Goal: Task Accomplishment & Management: Use online tool/utility

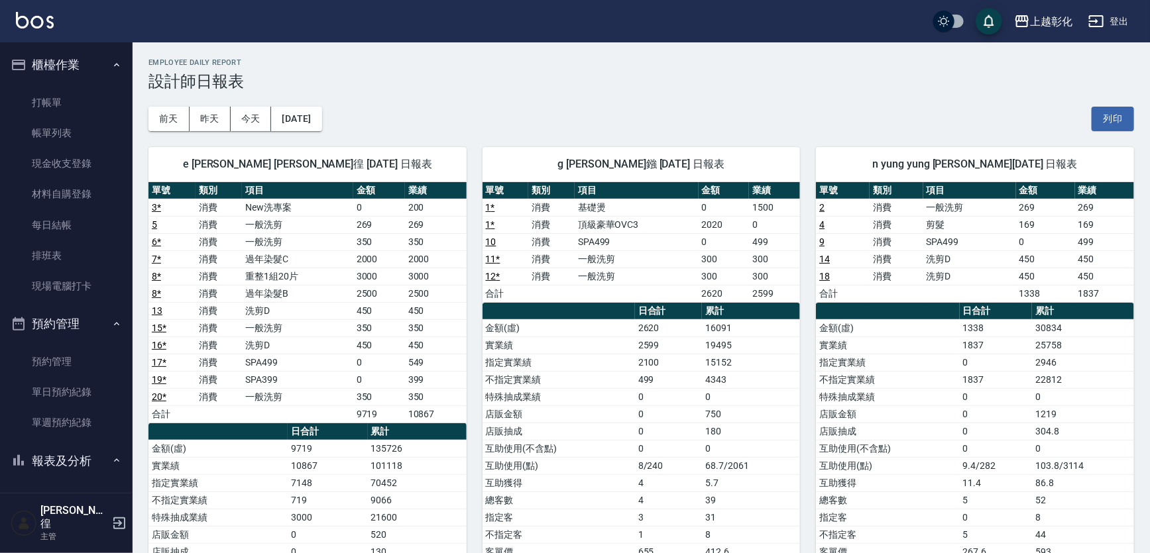
click at [48, 106] on link "打帳單" at bounding box center [66, 102] width 122 height 30
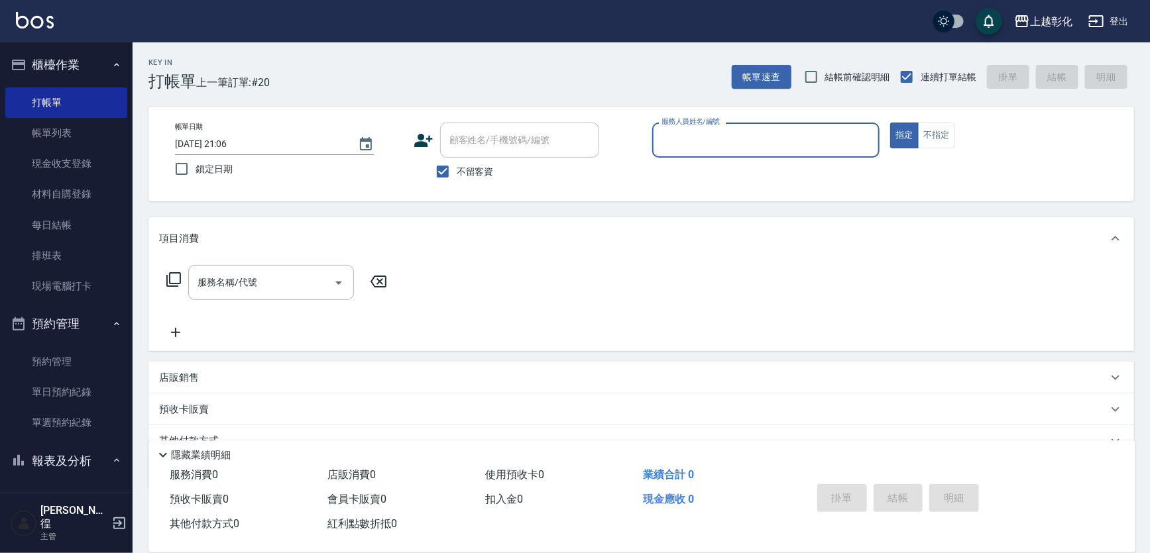
type input "w"
type input "e"
type button "true"
type input "allen-e"
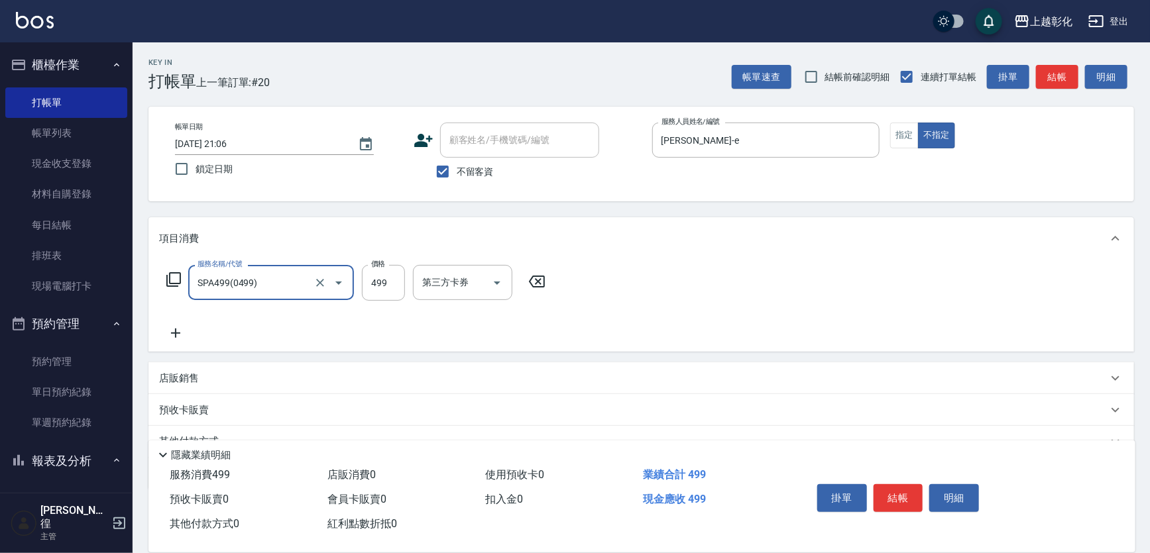
type input "SPA499(0499)"
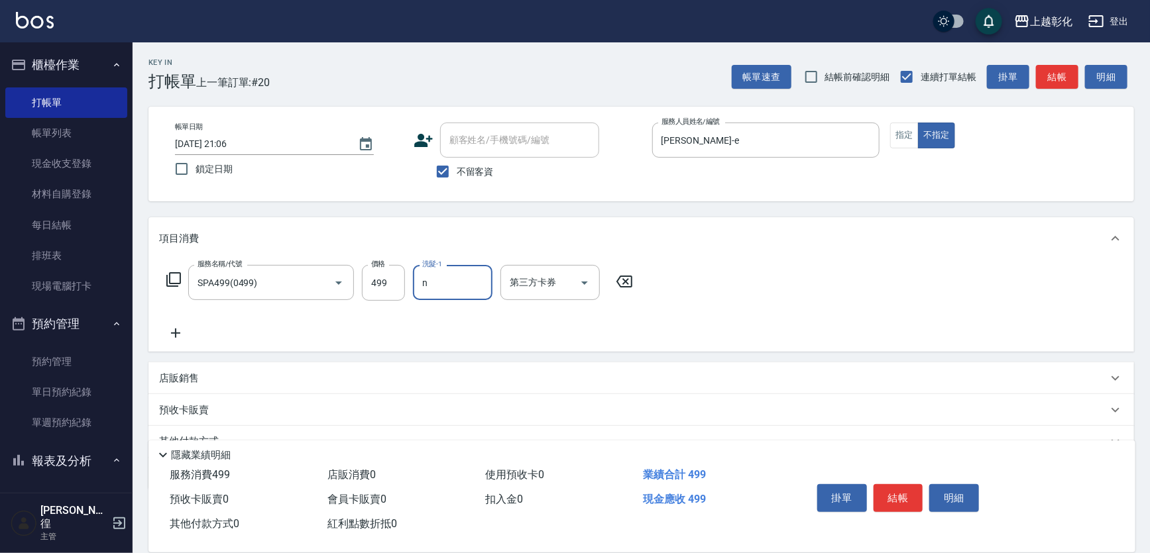
type input "yung yung-n"
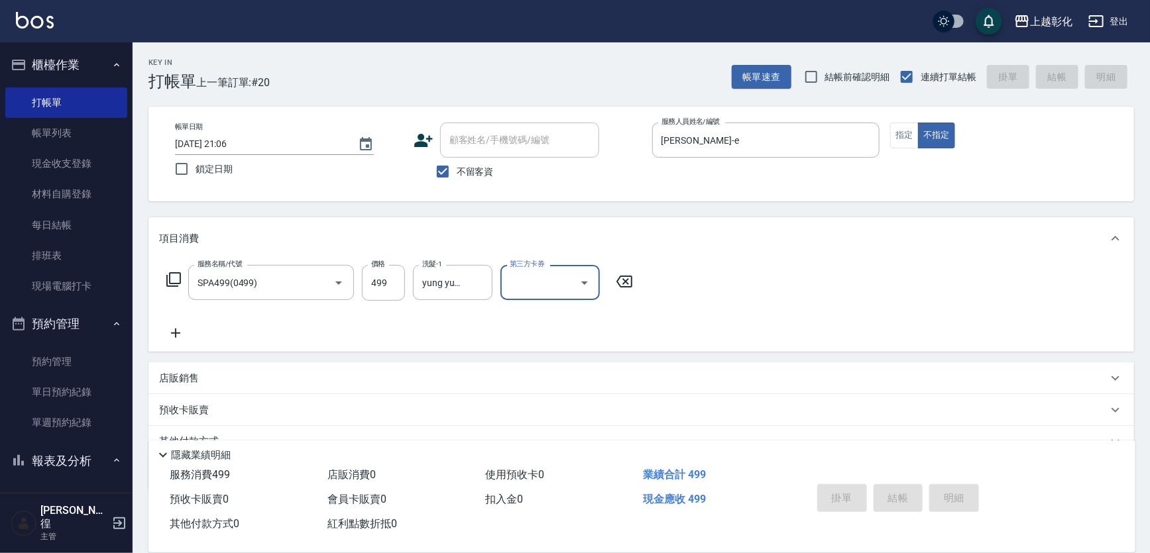
type input "2025/08/12 21:07"
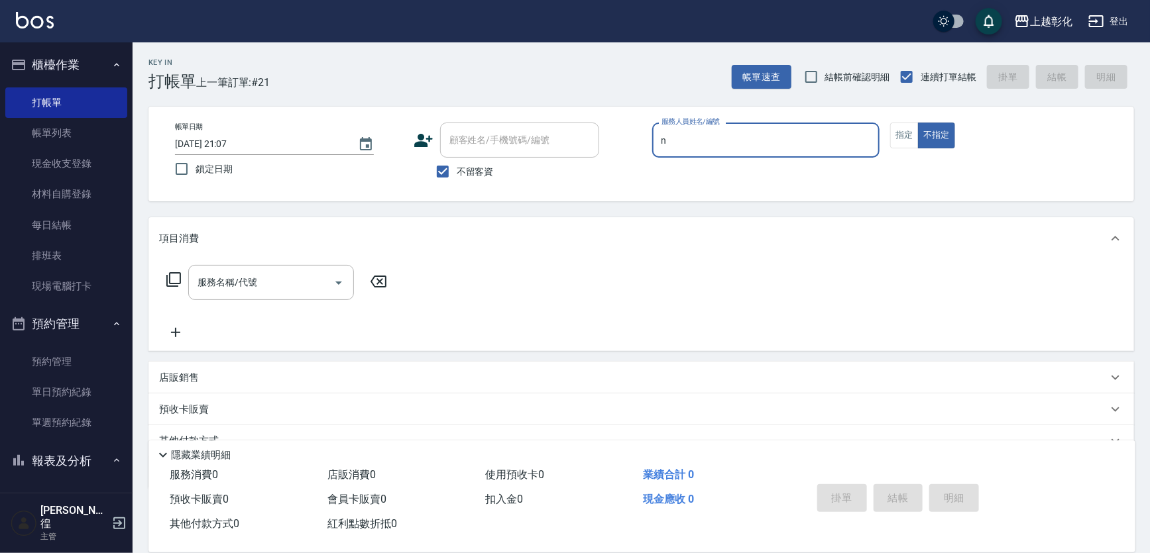
type input "yung yung-n"
type button "false"
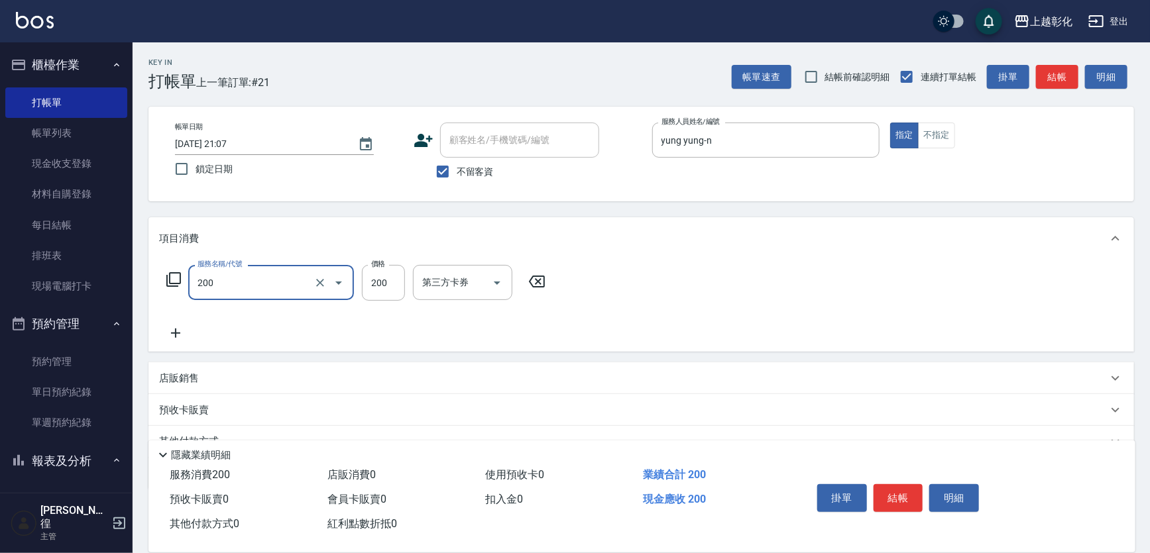
type input "New洗專案(200)"
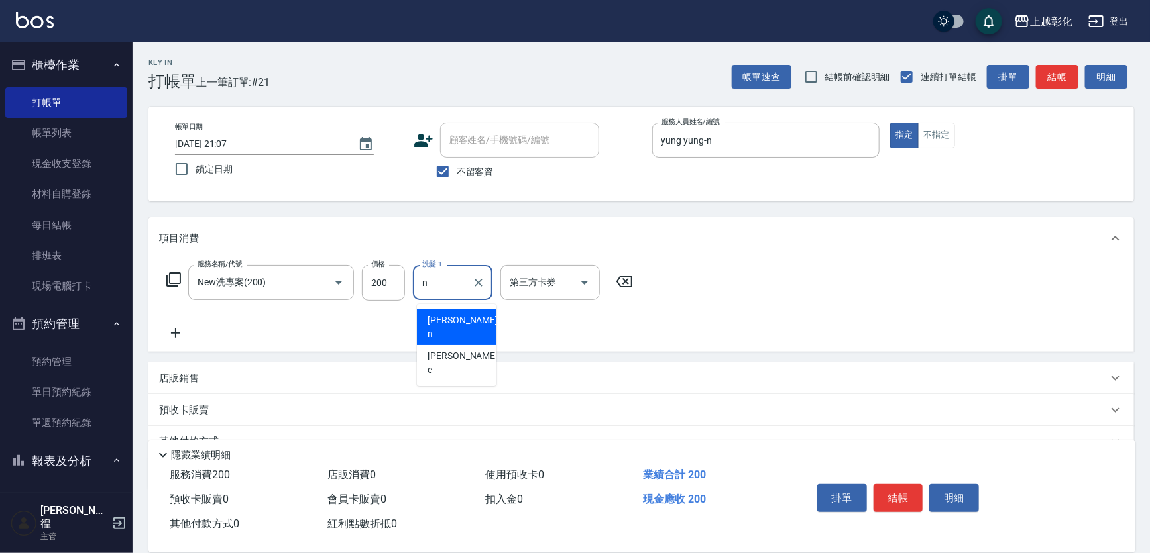
type input "yung yung-n"
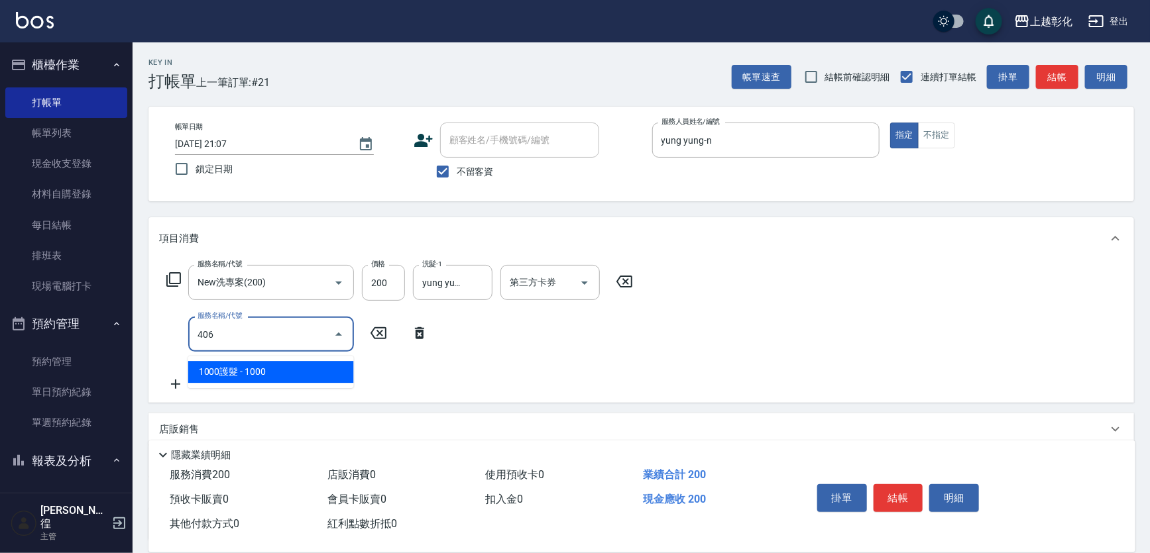
type input "1000護髮(406)"
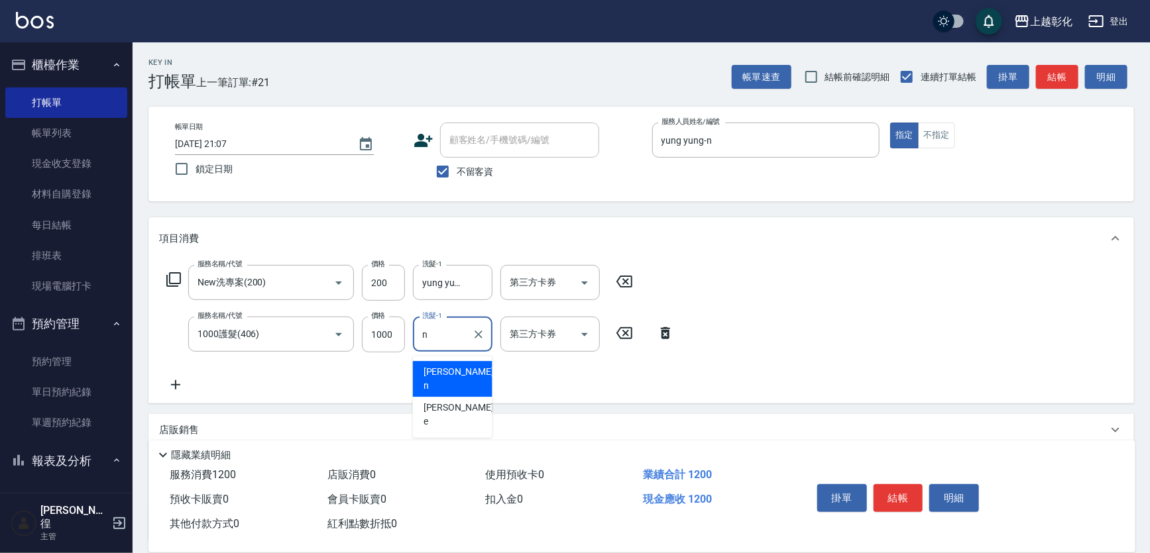
type input "yung yung-n"
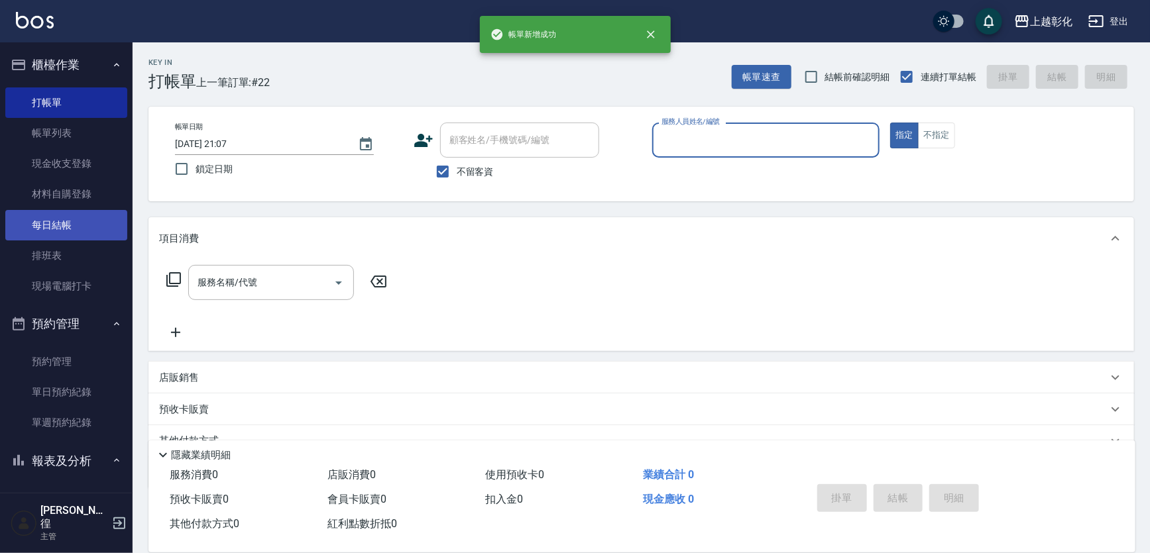
click at [72, 219] on link "每日結帳" at bounding box center [66, 225] width 122 height 30
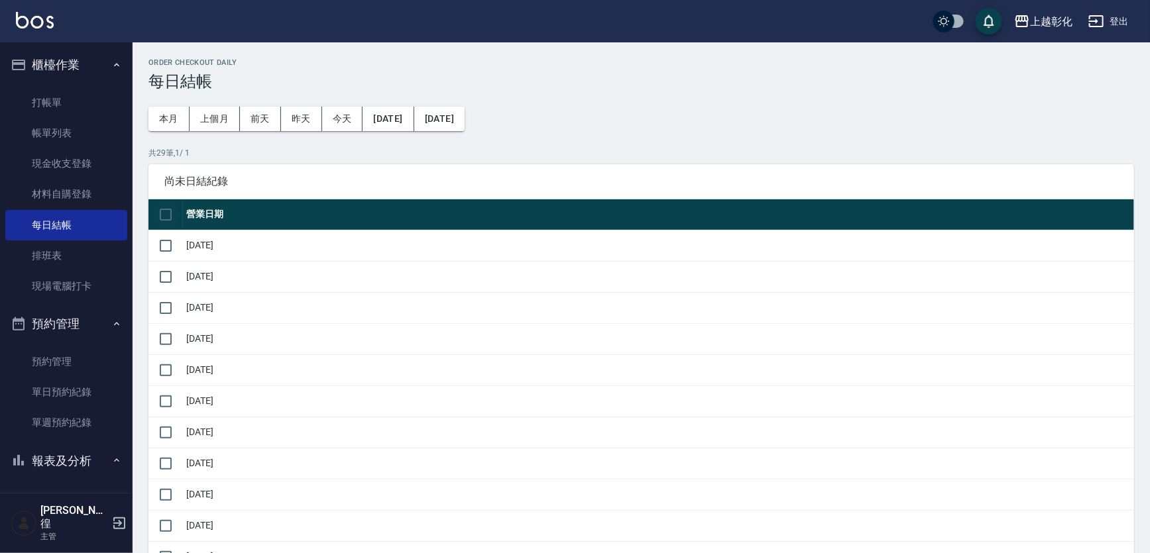
click at [168, 207] on input "checkbox" at bounding box center [166, 215] width 28 height 28
checkbox input "true"
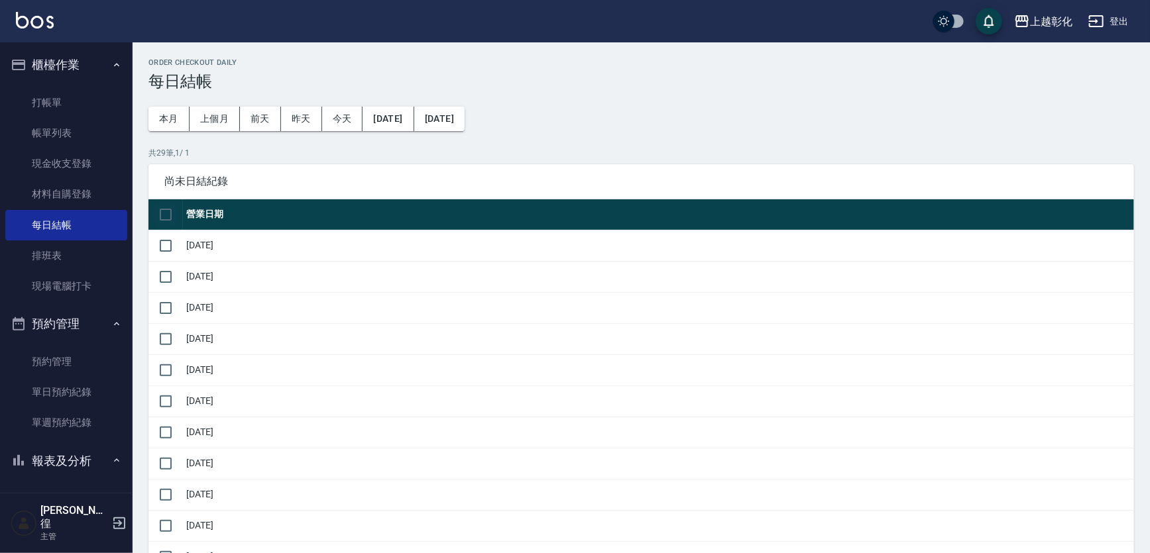
checkbox input "true"
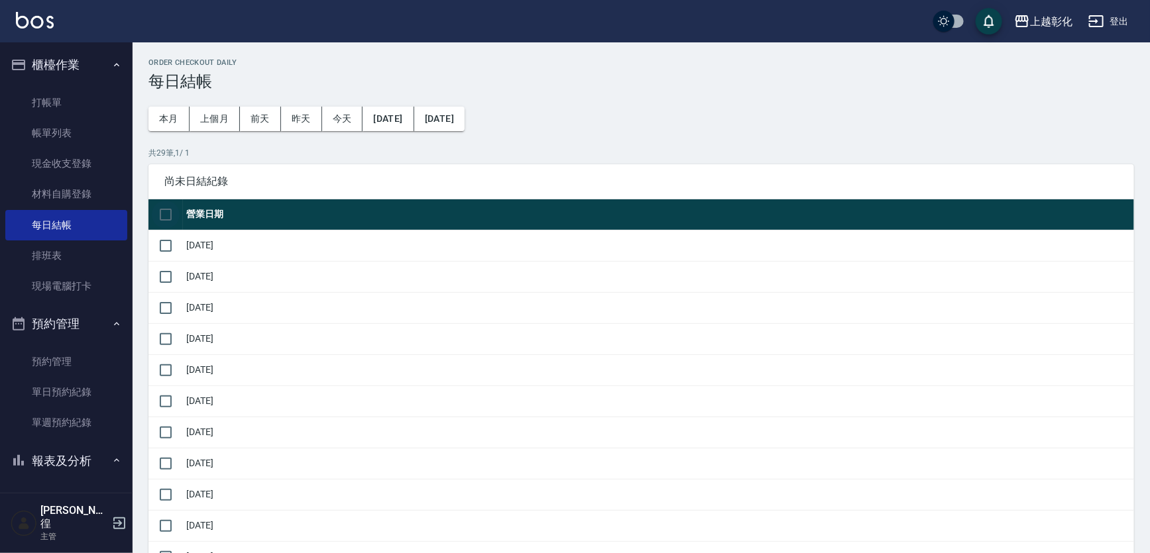
checkbox input "true"
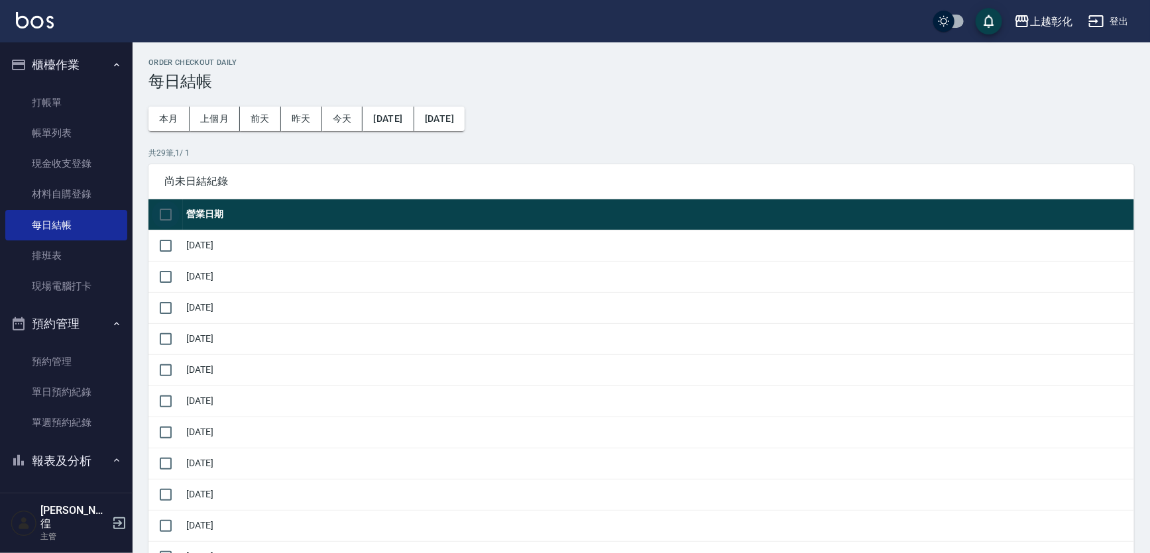
checkbox input "true"
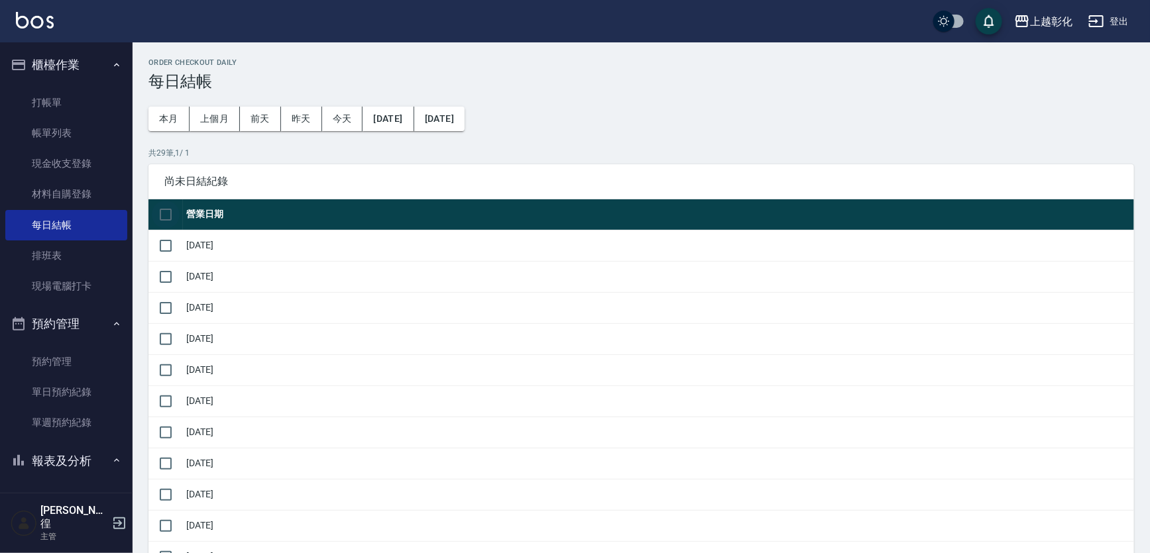
checkbox input "true"
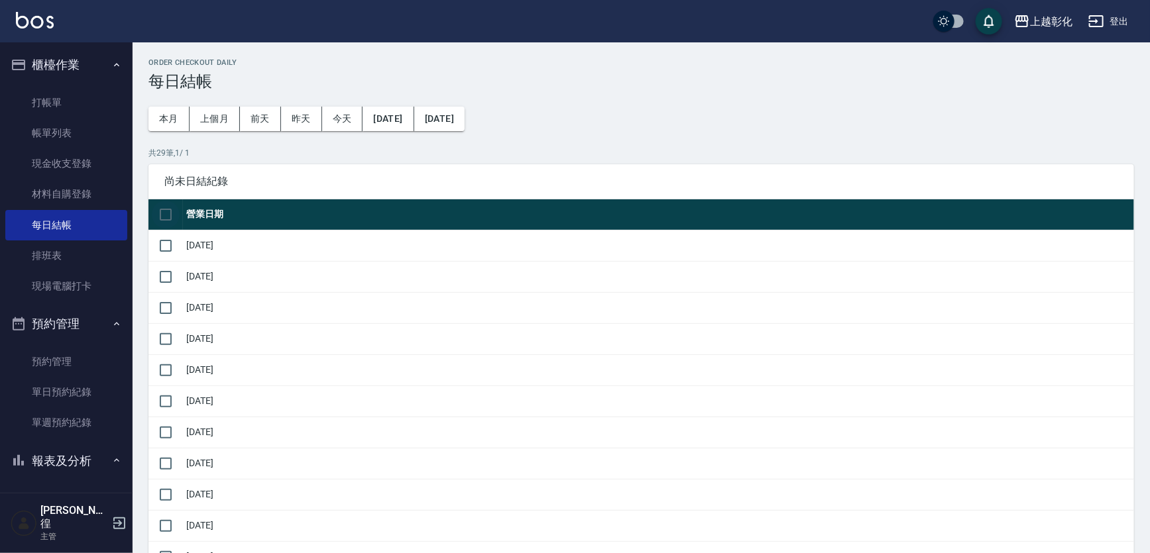
checkbox input "true"
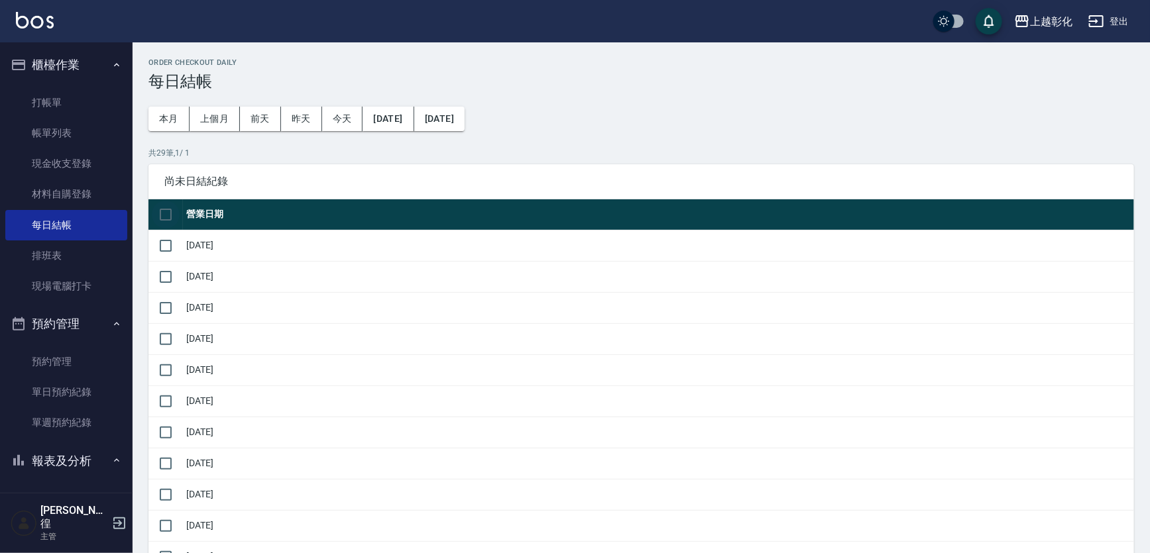
checkbox input "true"
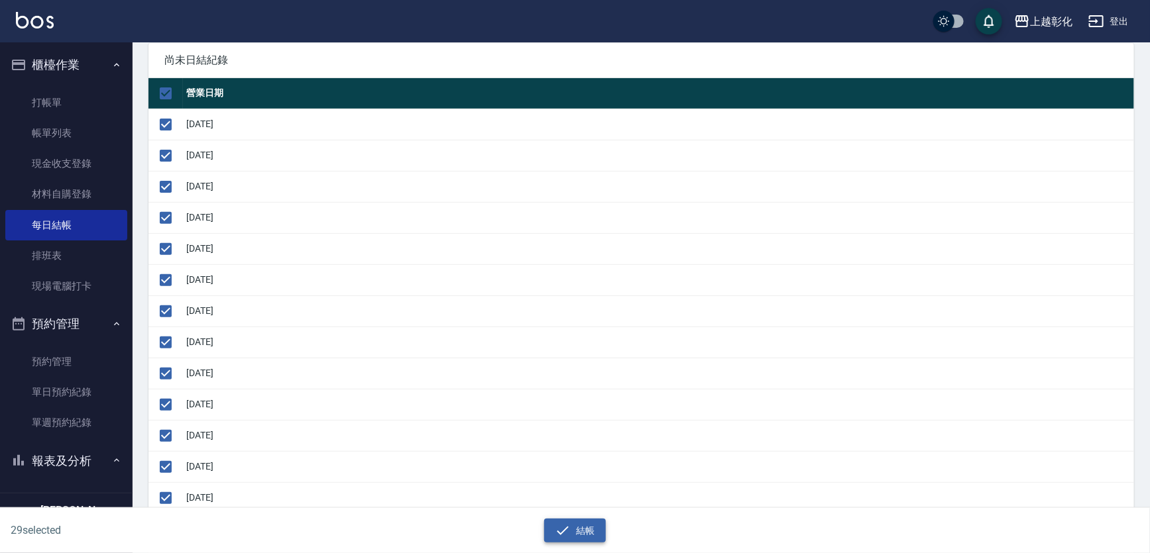
scroll to position [180, 0]
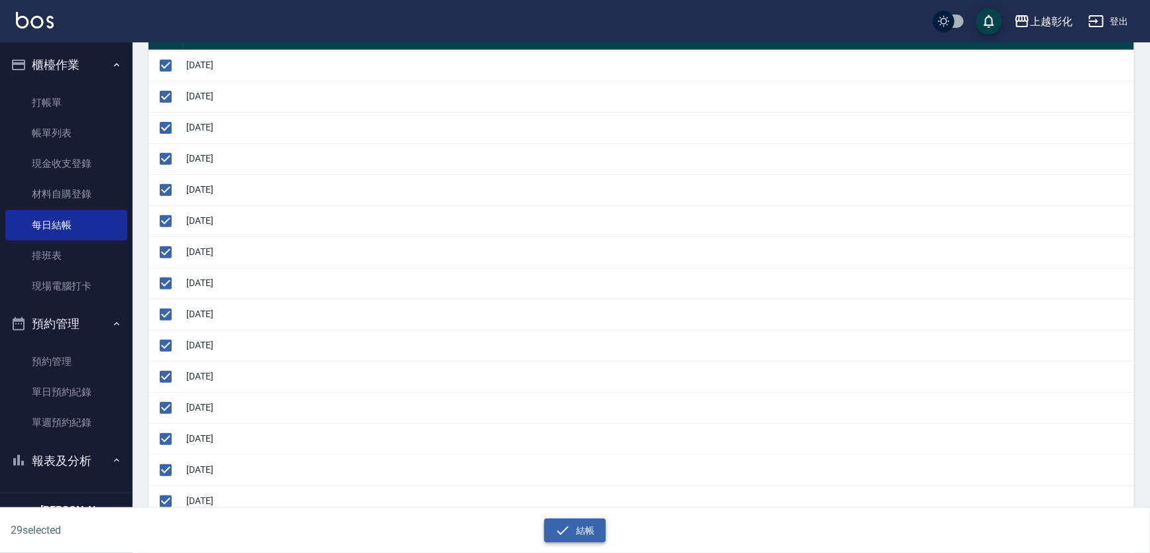
click at [593, 537] on button "結帳" at bounding box center [575, 531] width 62 height 25
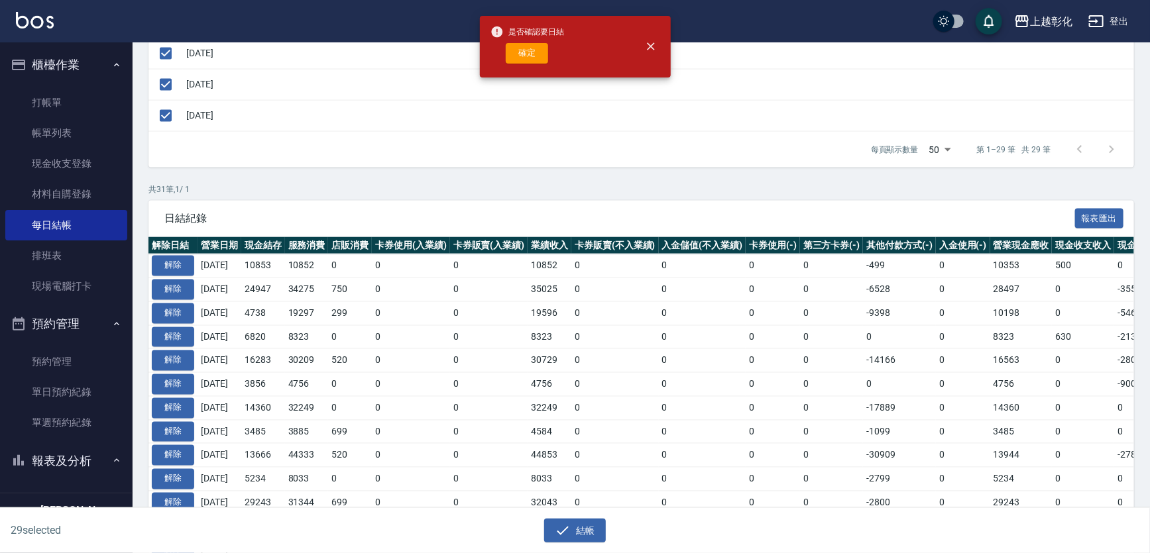
scroll to position [1145, 0]
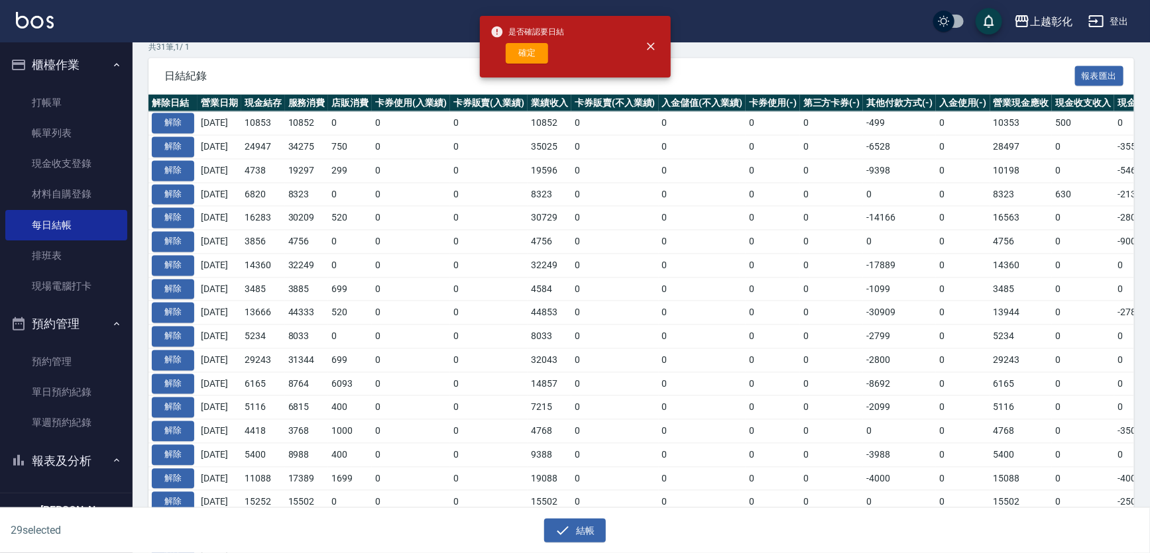
click at [534, 74] on div "是否確認要日結 確定" at bounding box center [528, 47] width 74 height 54
click at [536, 70] on div "是否確認要日結 確定" at bounding box center [528, 47] width 74 height 54
click at [662, 44] on button "close" at bounding box center [650, 46] width 29 height 29
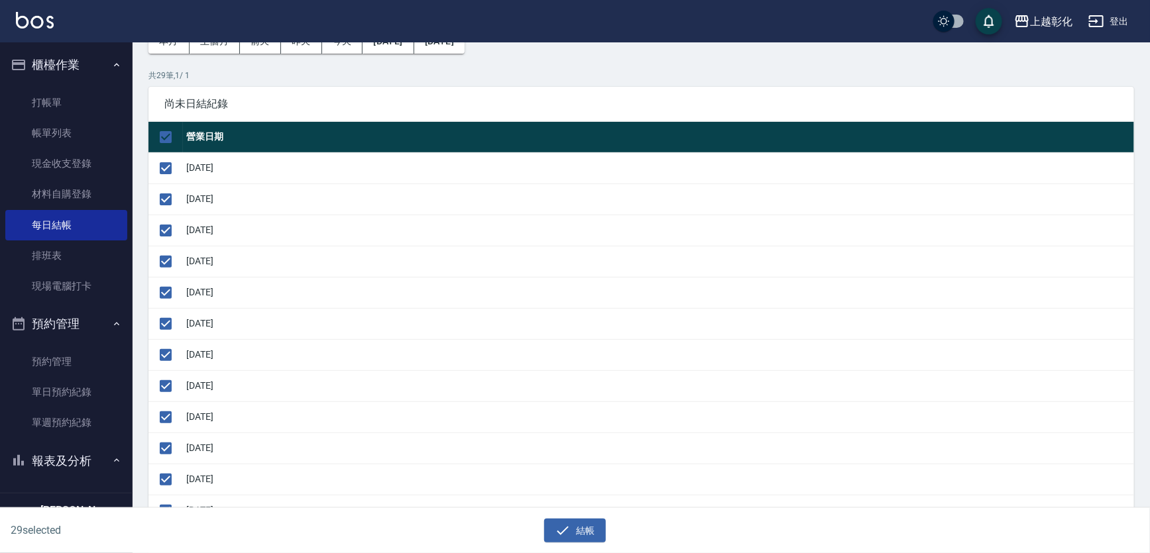
scroll to position [0, 0]
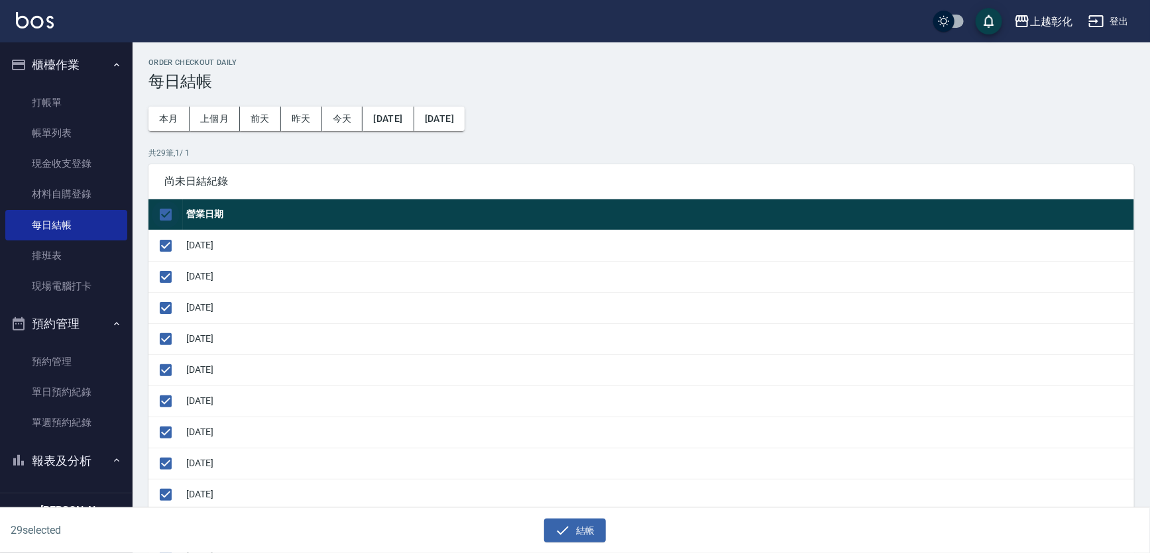
click at [160, 225] on input "checkbox" at bounding box center [166, 215] width 28 height 28
checkbox input "false"
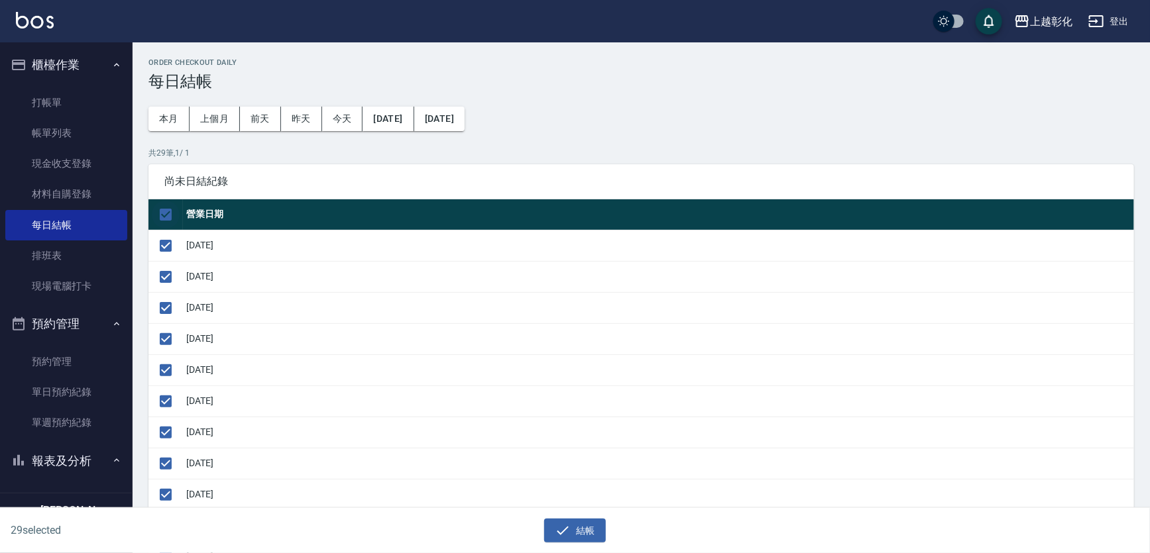
checkbox input "false"
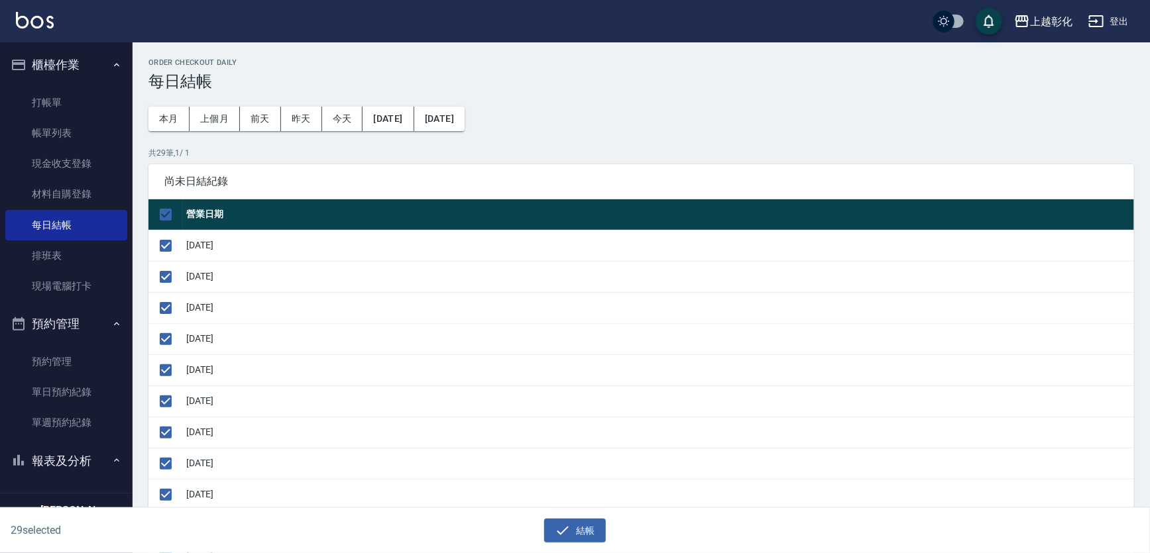
checkbox input "false"
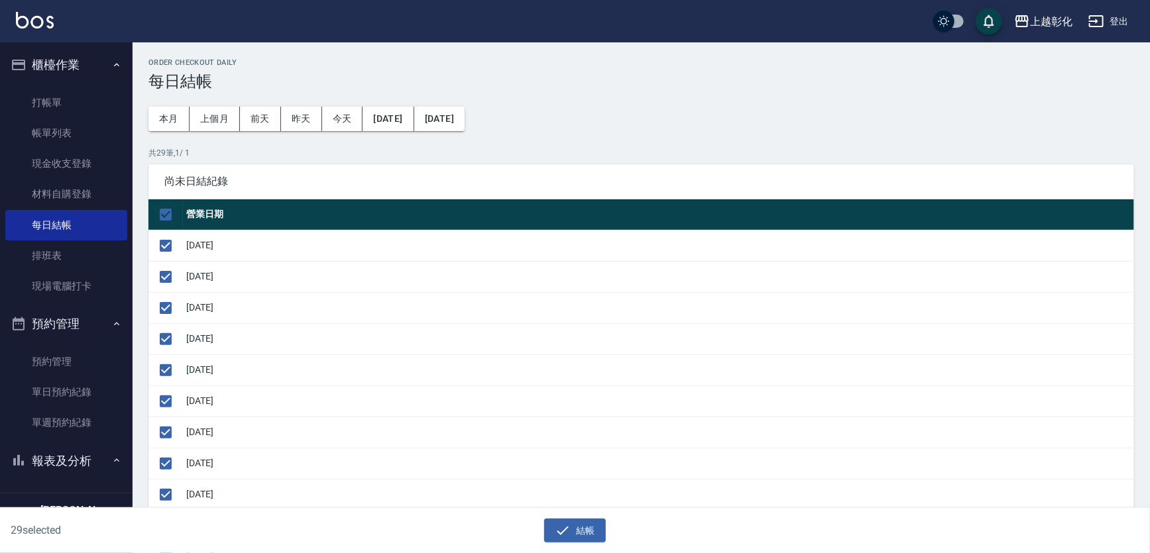
checkbox input "false"
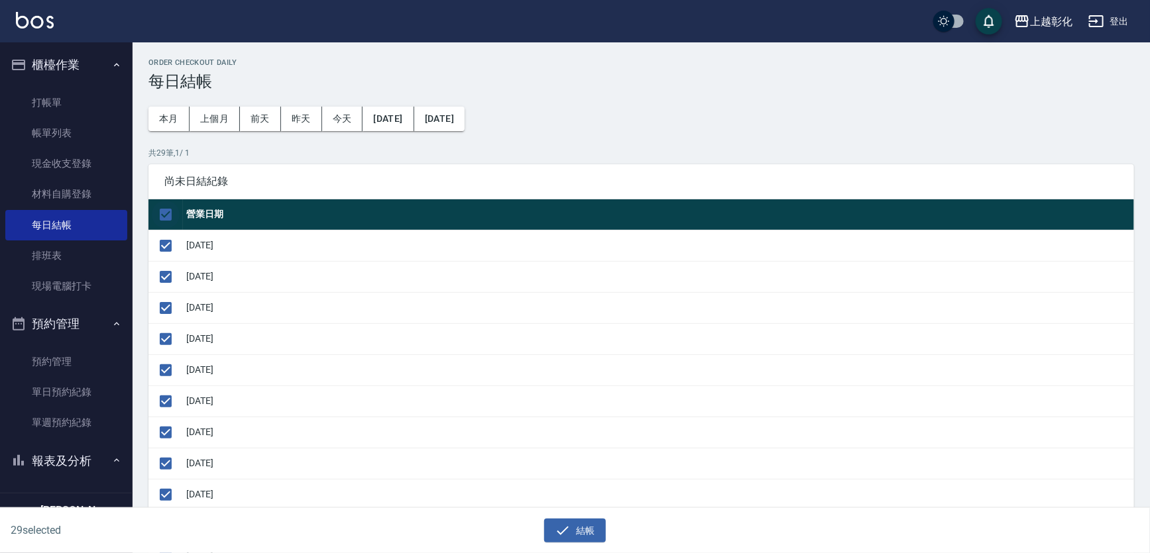
checkbox input "false"
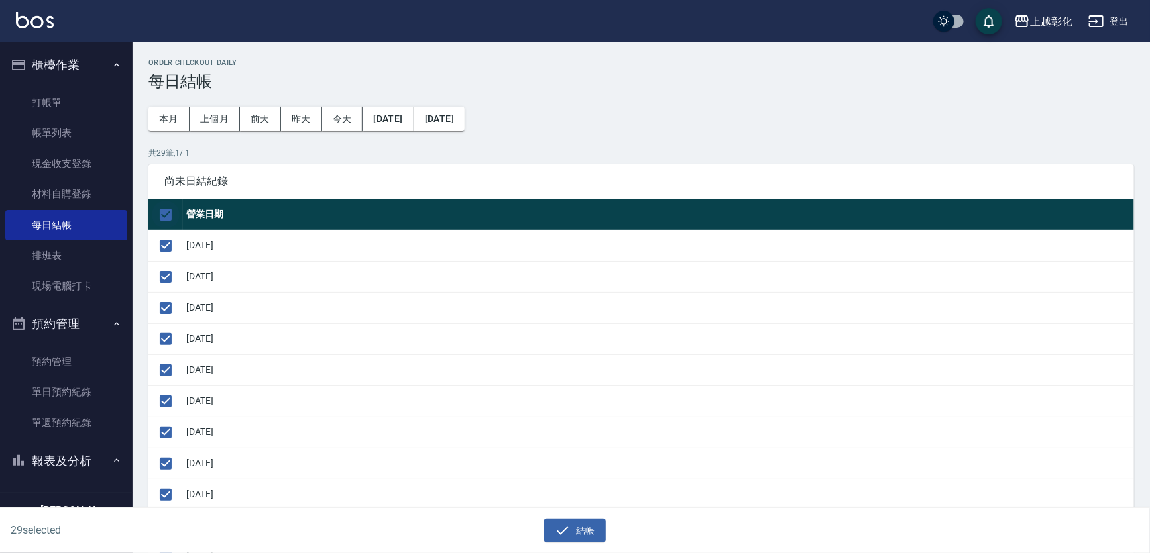
checkbox input "false"
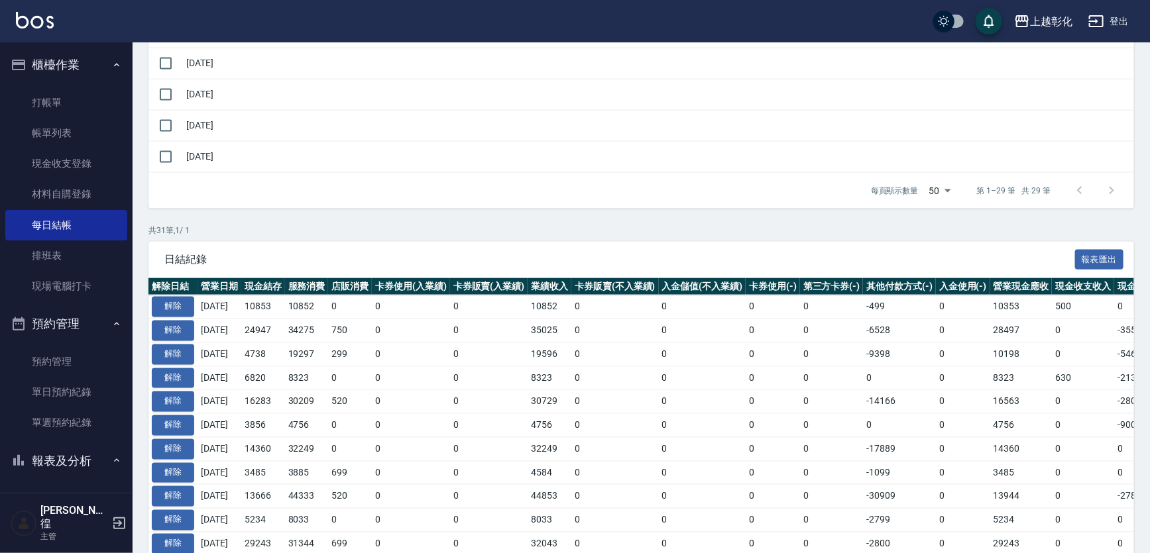
scroll to position [964, 0]
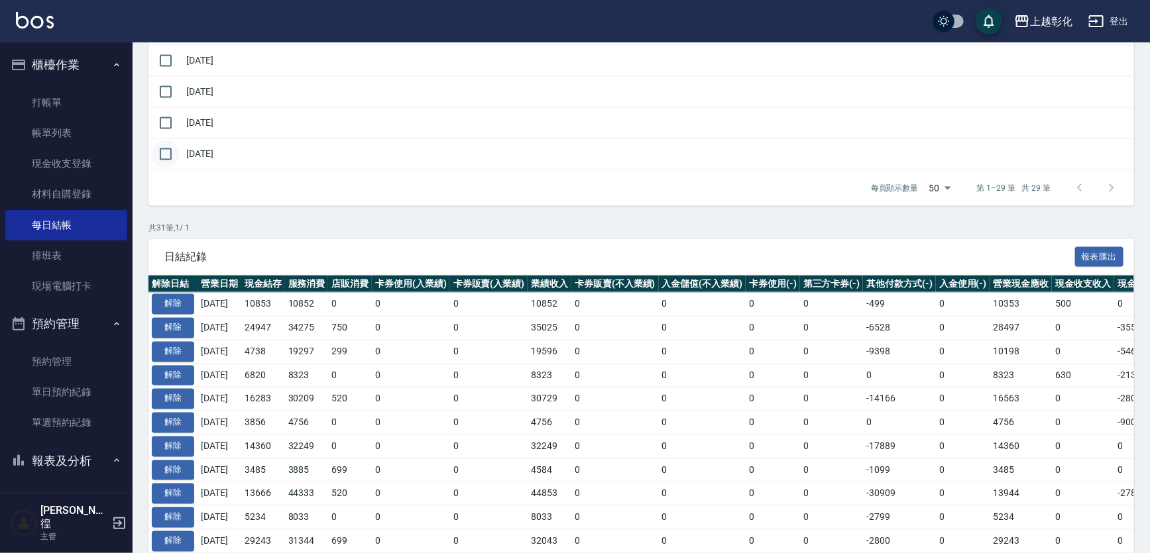
click at [159, 168] on input "checkbox" at bounding box center [166, 155] width 28 height 28
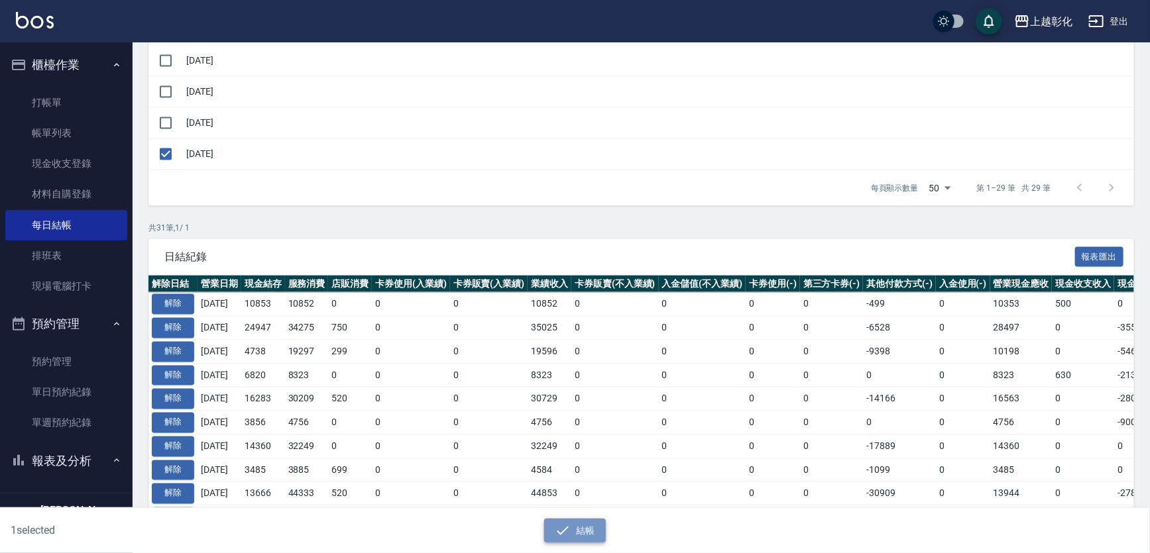
click at [547, 522] on button "結帳" at bounding box center [575, 531] width 62 height 25
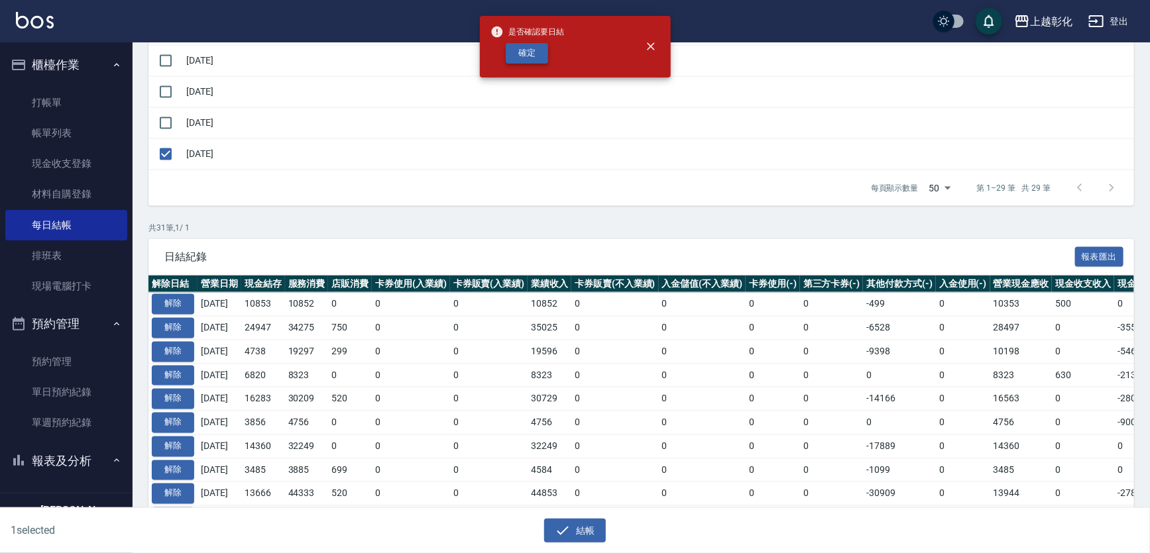
click at [537, 53] on button "確定" at bounding box center [527, 53] width 42 height 21
checkbox input "false"
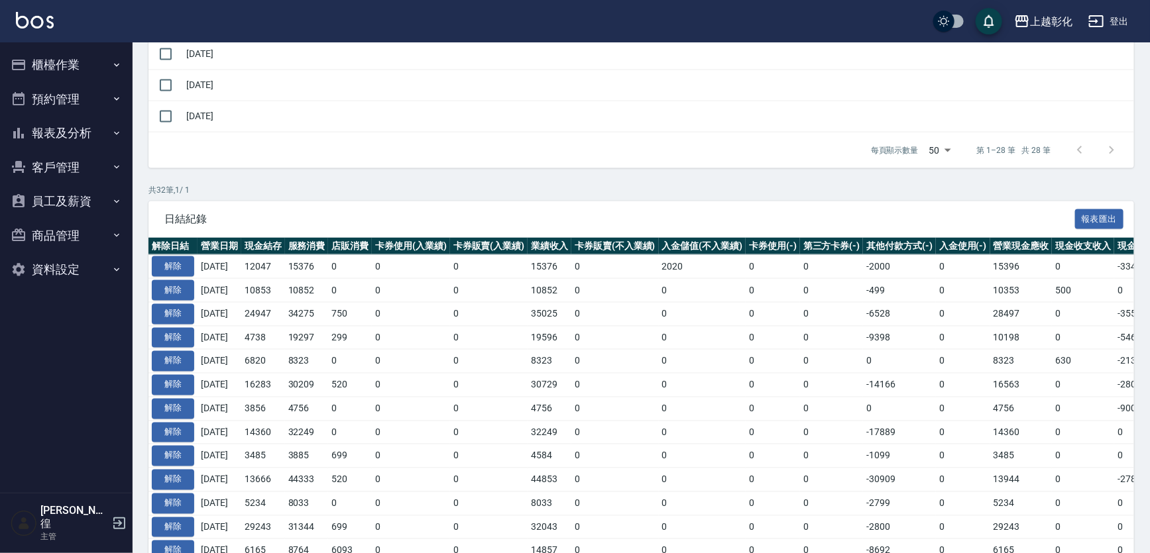
scroll to position [723, 0]
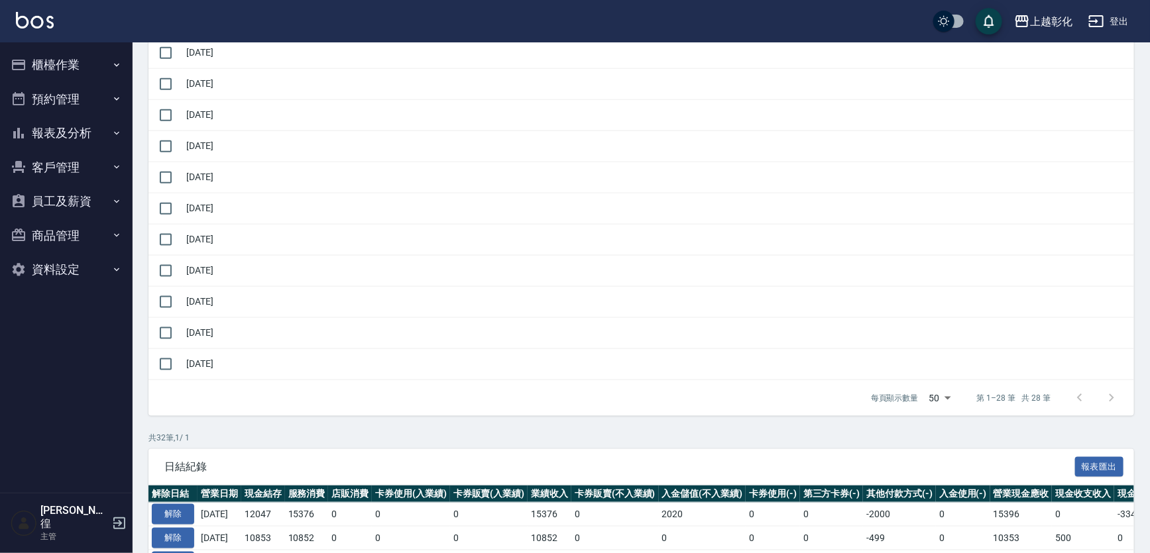
click at [54, 53] on button "櫃檯作業" at bounding box center [66, 65] width 122 height 34
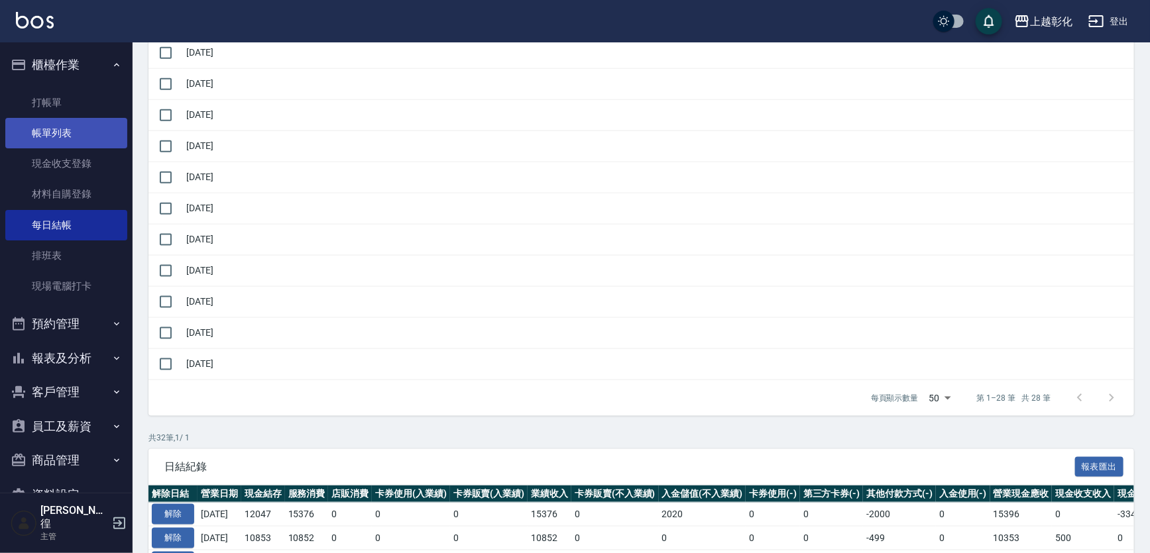
click at [72, 135] on link "帳單列表" at bounding box center [66, 133] width 122 height 30
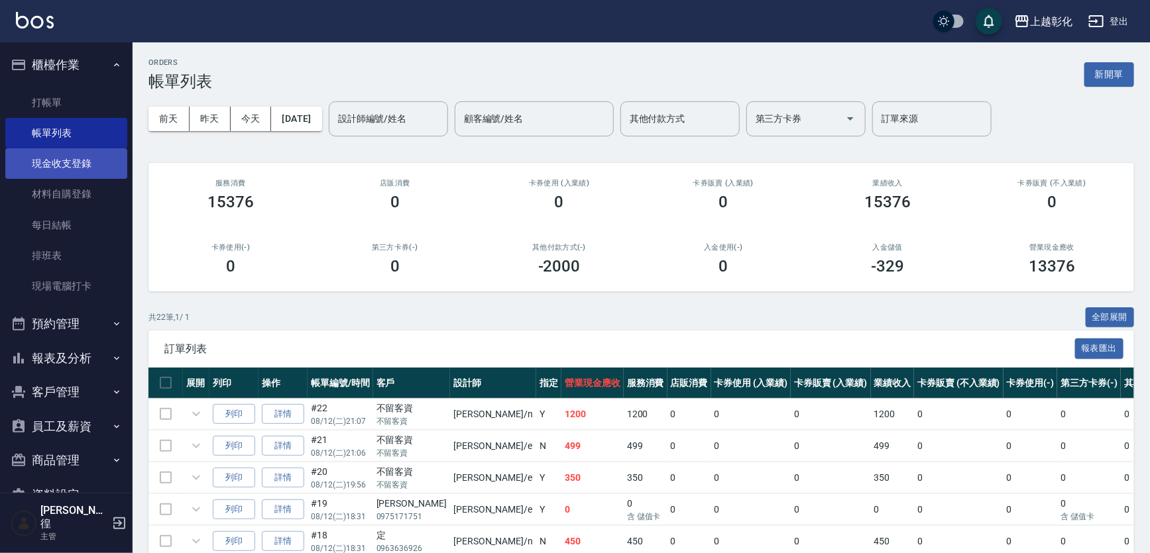
click at [95, 168] on link "現金收支登錄" at bounding box center [66, 163] width 122 height 30
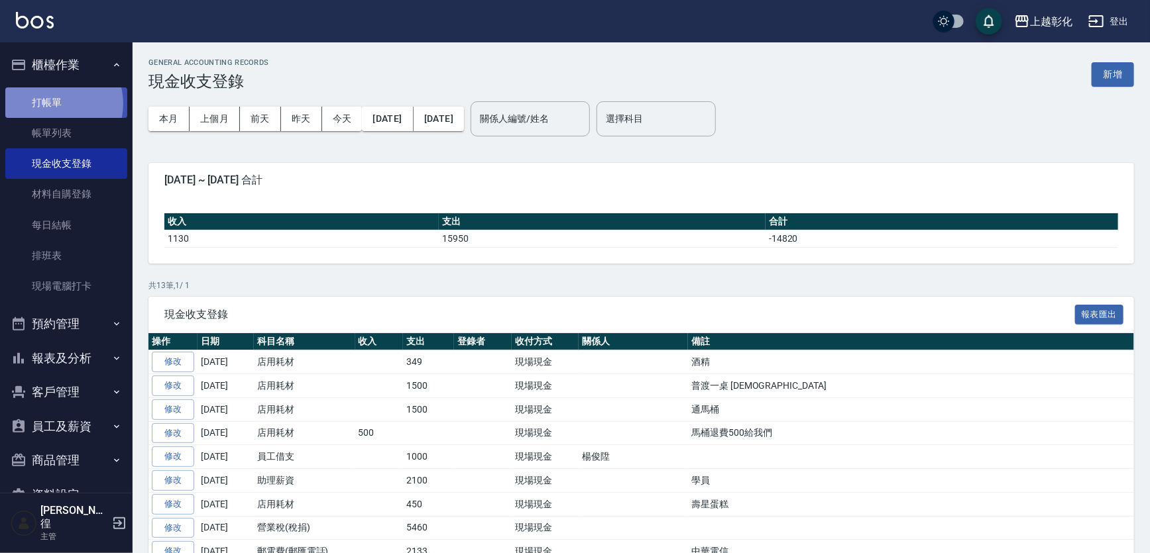
click at [58, 103] on link "打帳單" at bounding box center [66, 102] width 122 height 30
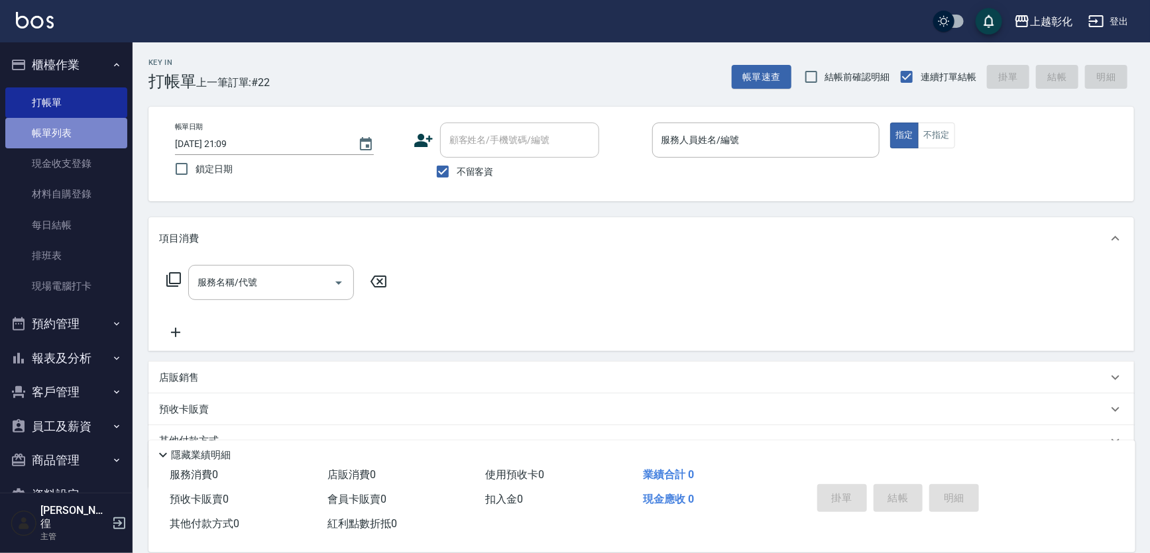
click at [86, 143] on link "帳單列表" at bounding box center [66, 133] width 122 height 30
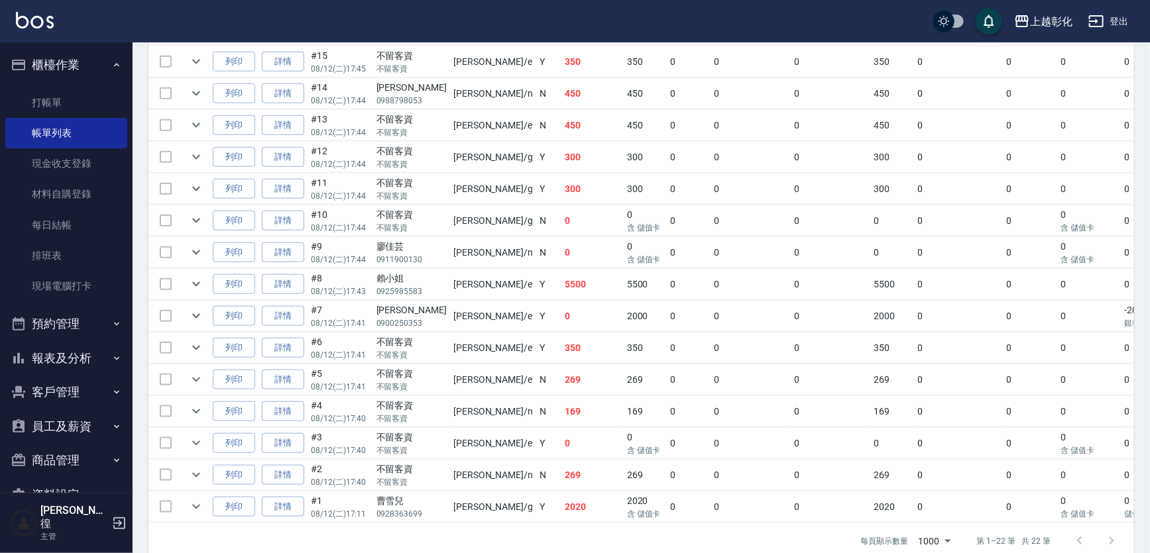
scroll to position [663, 0]
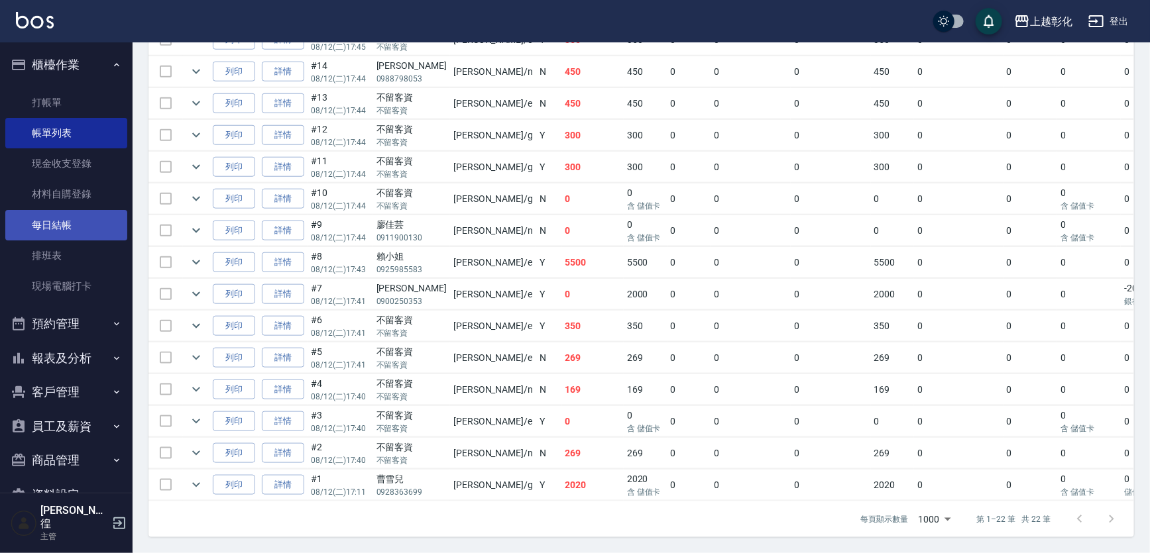
click at [33, 219] on link "每日結帳" at bounding box center [66, 225] width 122 height 30
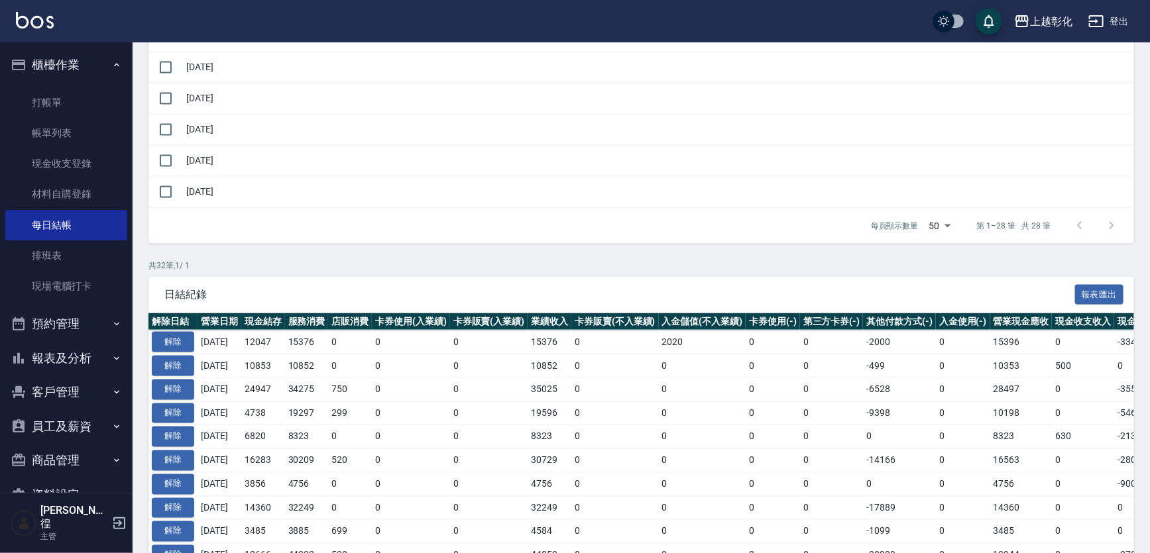
scroll to position [903, 0]
